Goal: Task Accomplishment & Management: Manage account settings

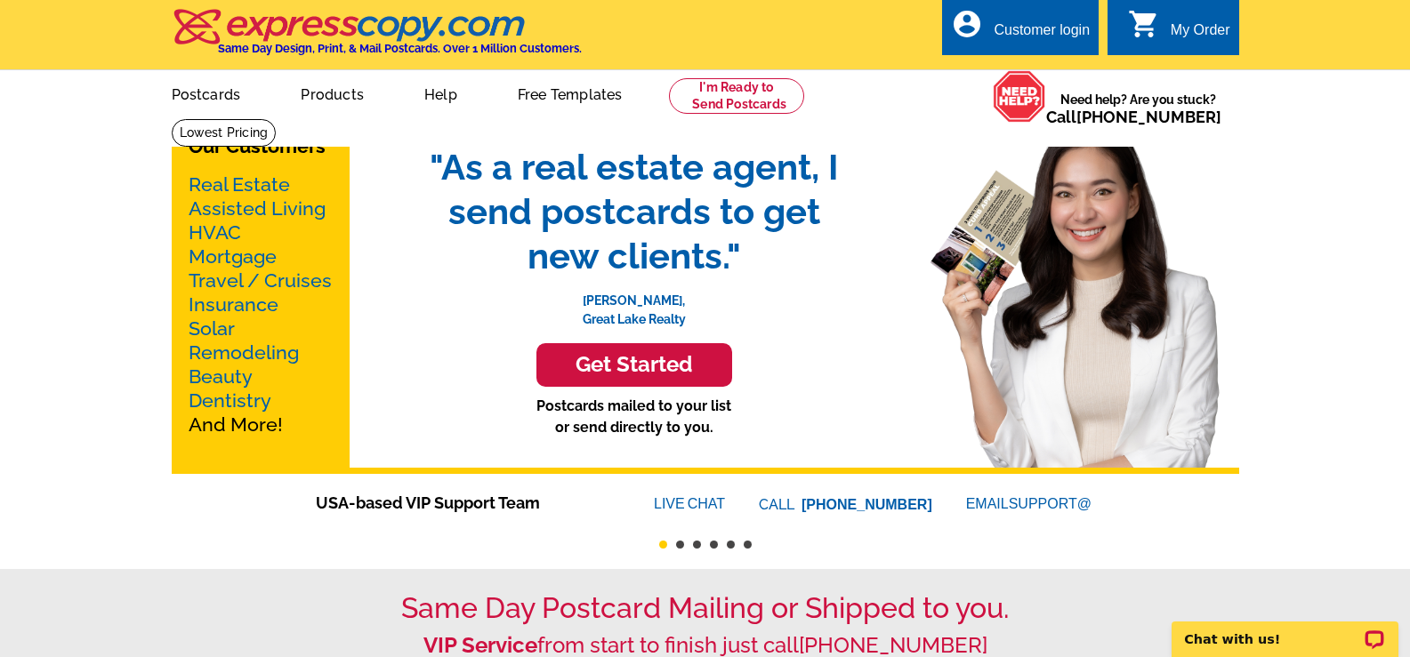
click at [1050, 26] on div "Customer login" at bounding box center [1042, 34] width 96 height 25
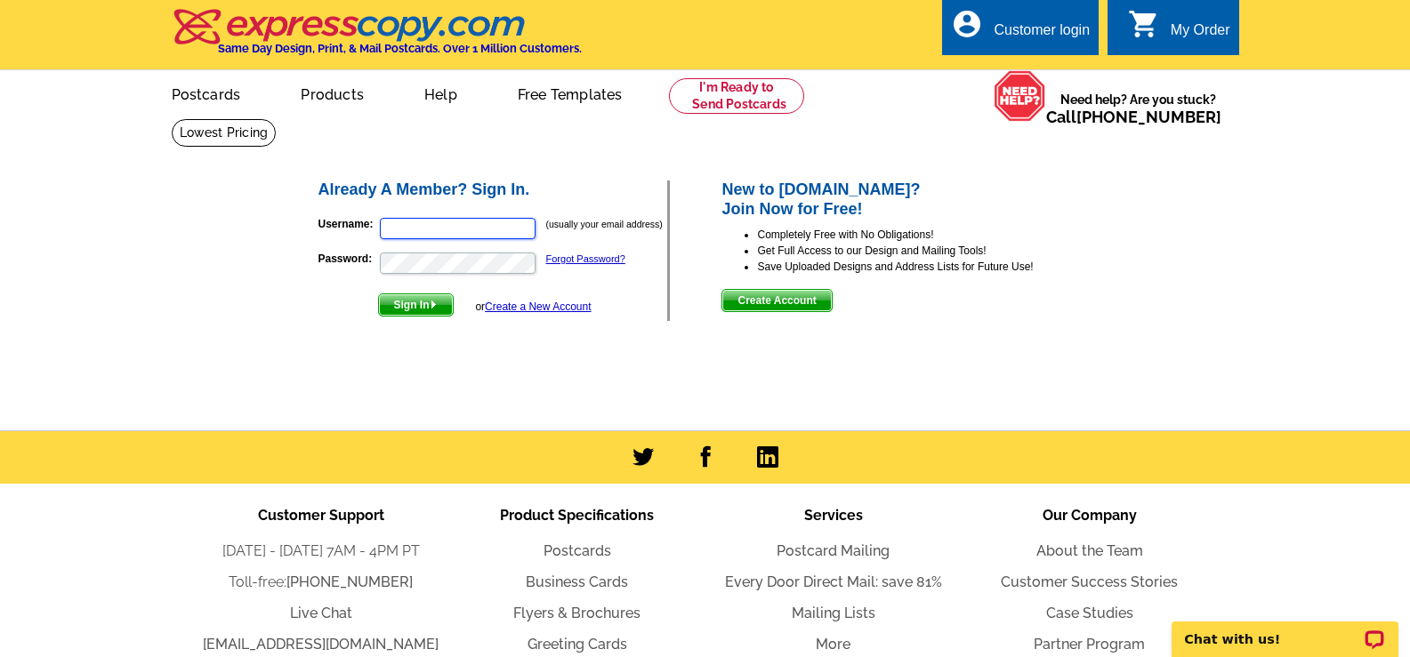
click at [505, 222] on input "Username:" at bounding box center [458, 228] width 156 height 21
type input "betsy@communityrealty.net"
click at [417, 304] on span "Sign In" at bounding box center [416, 304] width 74 height 21
